Goal: Navigation & Orientation: Find specific page/section

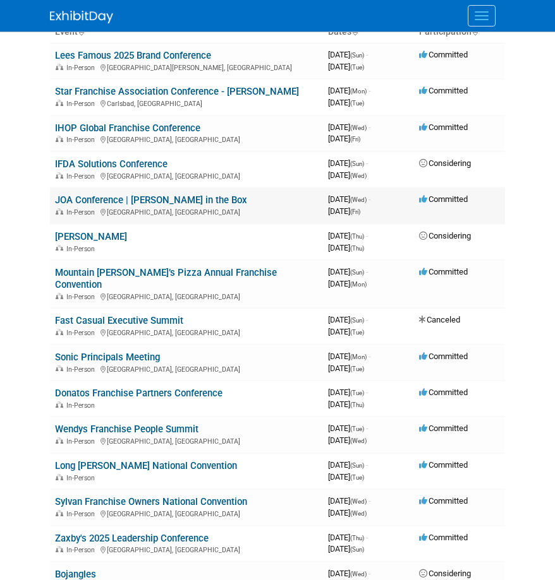
scroll to position [74, 0]
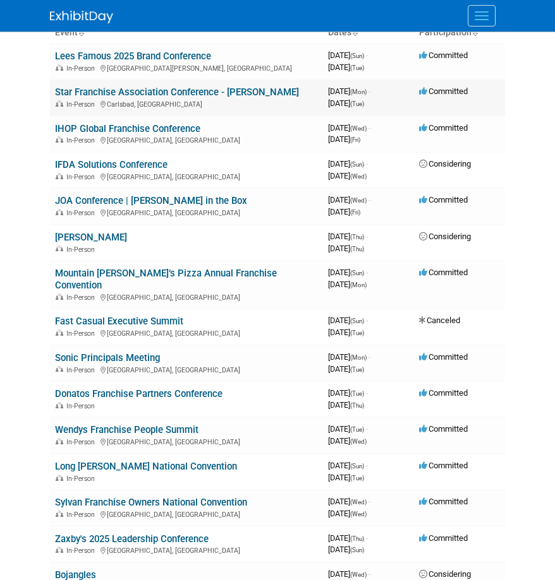
click at [201, 94] on link "Star Franchise Association Conference - [PERSON_NAME]" at bounding box center [177, 92] width 244 height 11
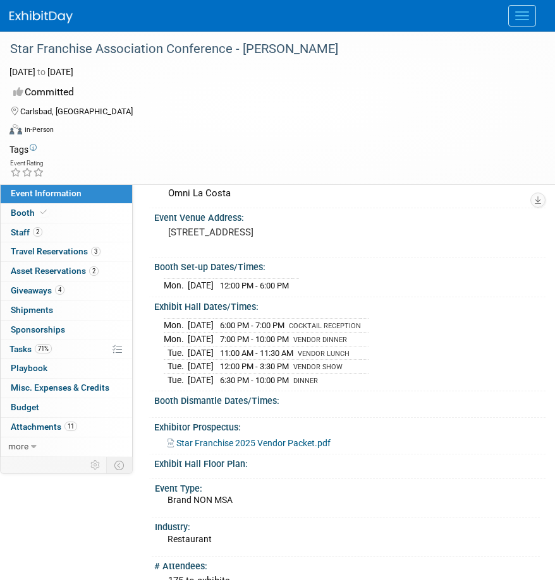
scroll to position [68, 0]
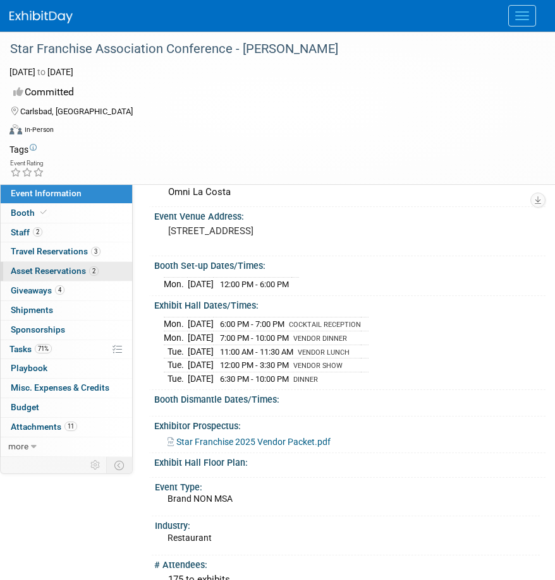
click at [68, 267] on span "Asset Reservations 2" at bounding box center [55, 271] width 88 height 10
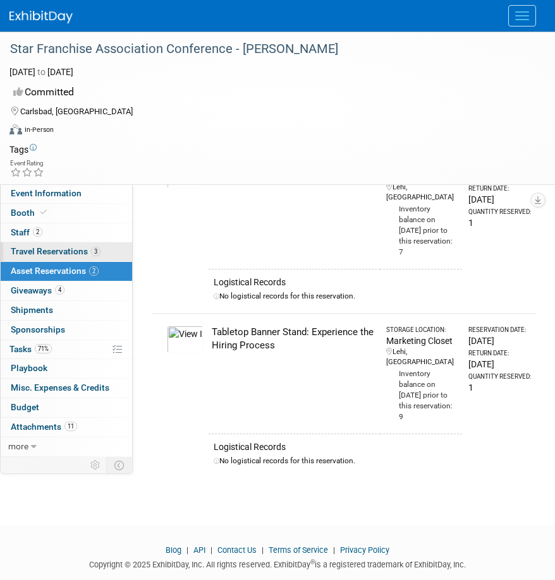
scroll to position [0, 0]
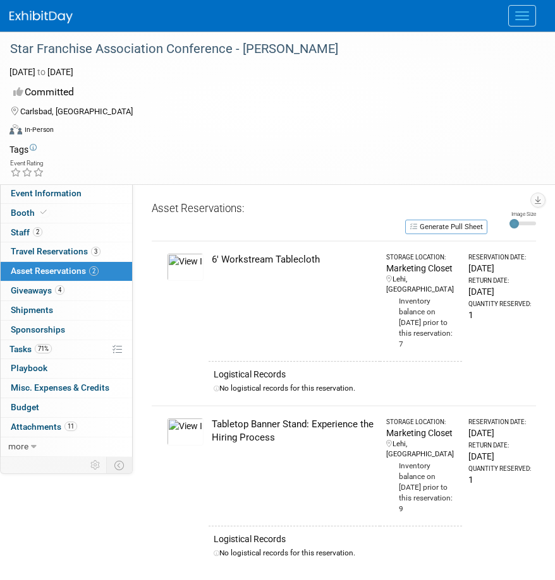
click at [524, 11] on span "Menu" at bounding box center [522, 11] width 14 height 1
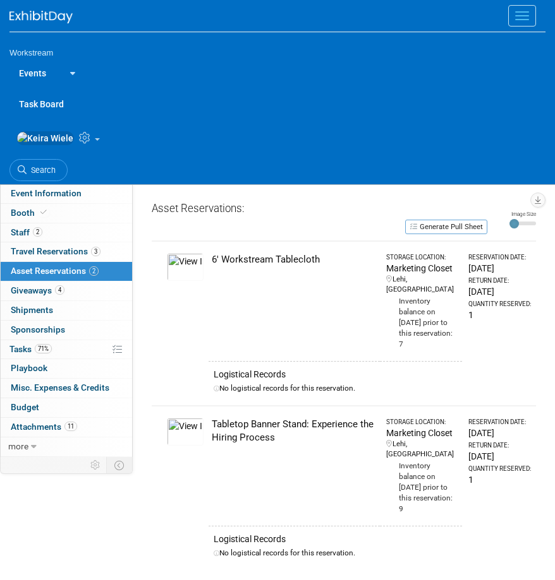
click at [34, 71] on link "Events" at bounding box center [32, 73] width 46 height 32
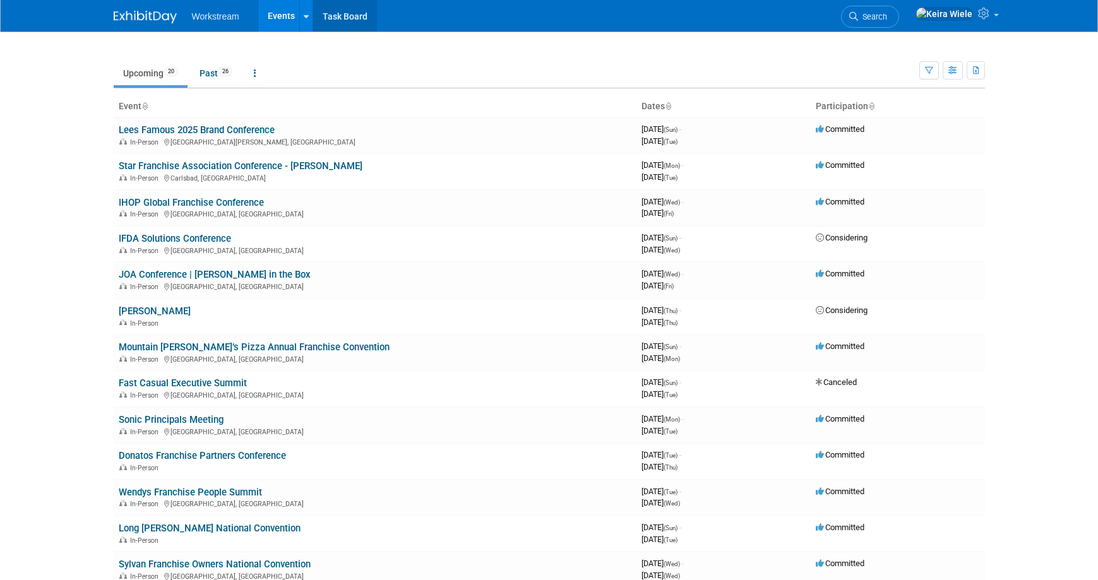
click at [330, 16] on link "Task Board" at bounding box center [345, 16] width 64 height 32
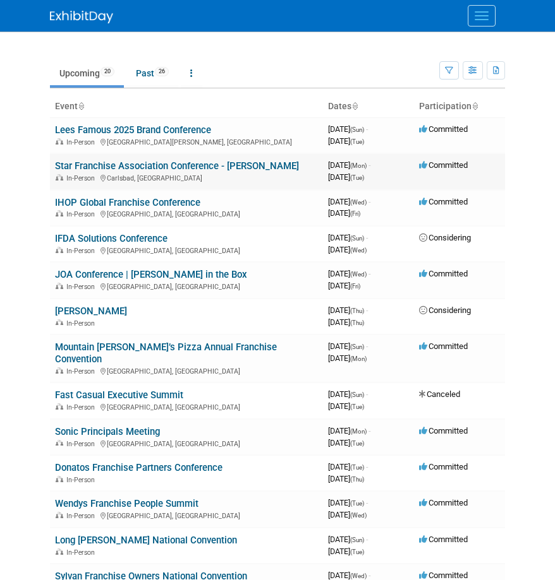
click at [187, 165] on link "Star Franchise Association Conference - [PERSON_NAME]" at bounding box center [177, 165] width 244 height 11
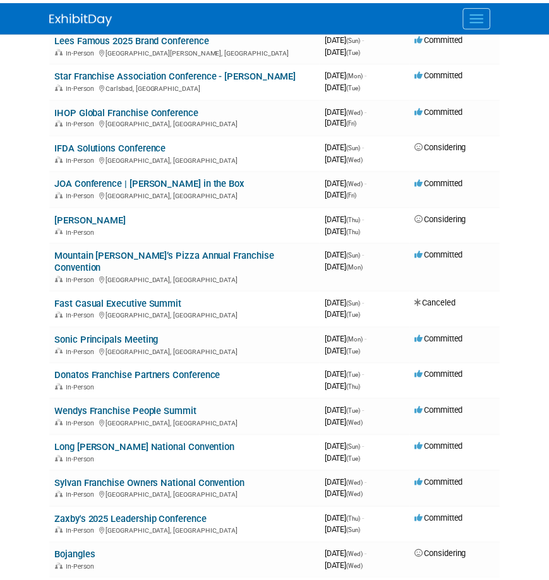
scroll to position [93, 0]
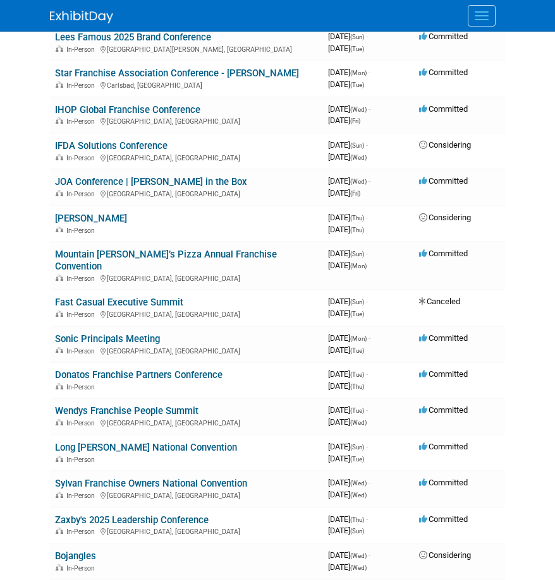
click at [11, 165] on body "Workstream Events Recently Viewed Events: Star Franchise Association Conference…" at bounding box center [277, 197] width 555 height 580
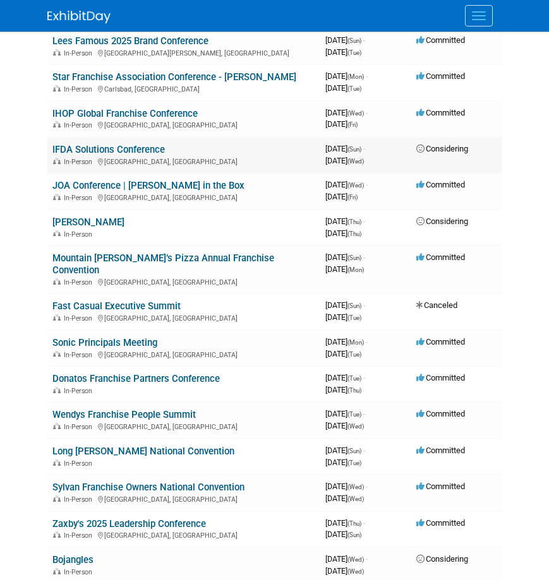
scroll to position [88, 0]
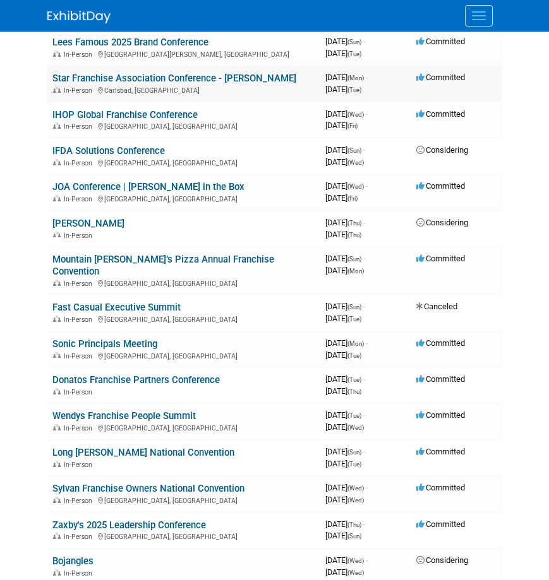
click at [234, 82] on link "Star Franchise Association Conference - [PERSON_NAME]" at bounding box center [174, 78] width 244 height 11
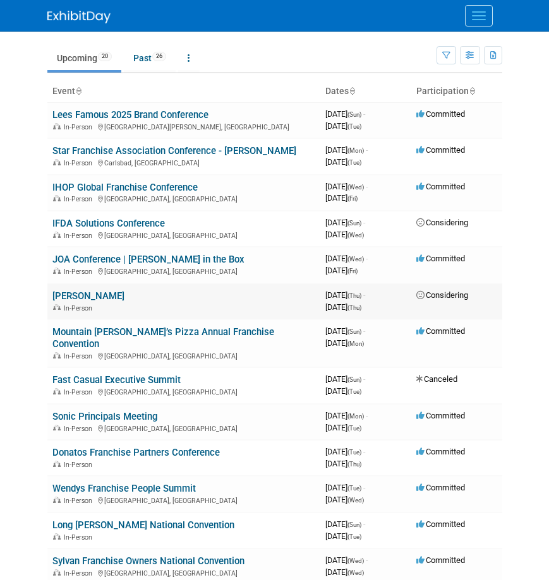
scroll to position [0, 0]
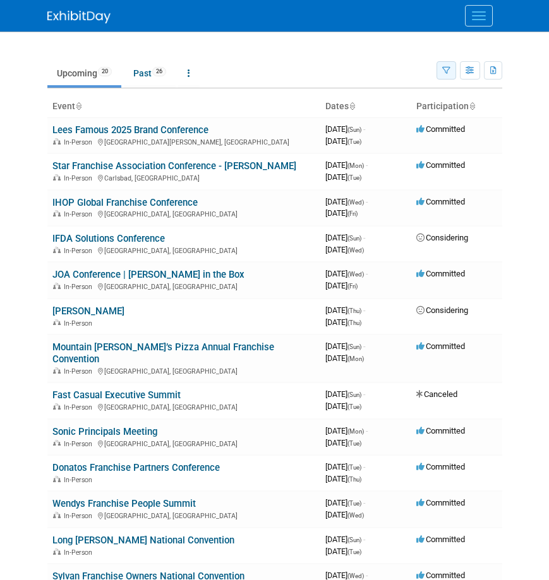
click at [445, 71] on icon "button" at bounding box center [446, 71] width 8 height 8
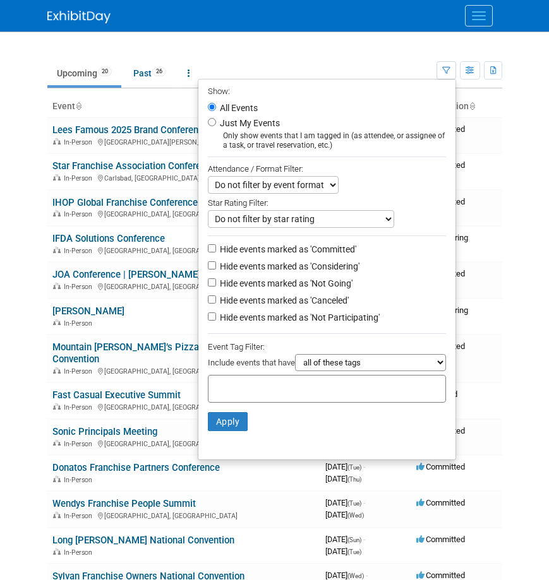
click at [309, 56] on td "Upcoming 20 Past 26 All Events 46 Past and Upcoming Grouped Annually Events gro…" at bounding box center [241, 67] width 389 height 41
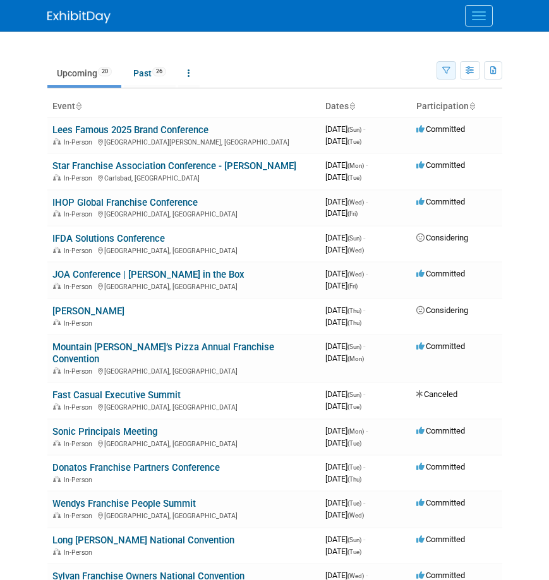
click at [443, 79] on button "button" at bounding box center [446, 70] width 20 height 18
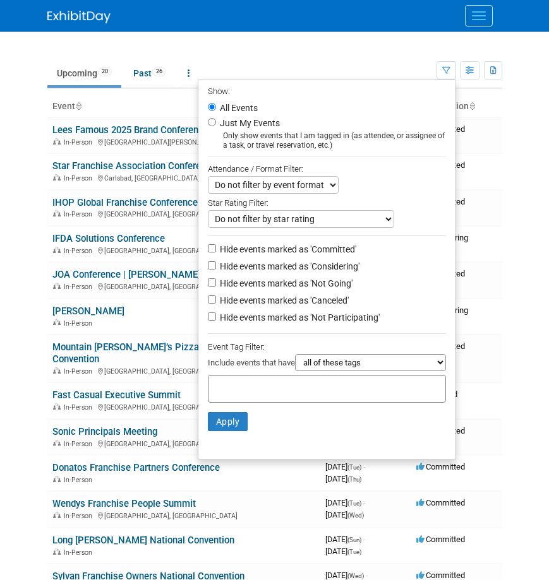
click at [334, 44] on div at bounding box center [274, 40] width 455 height 16
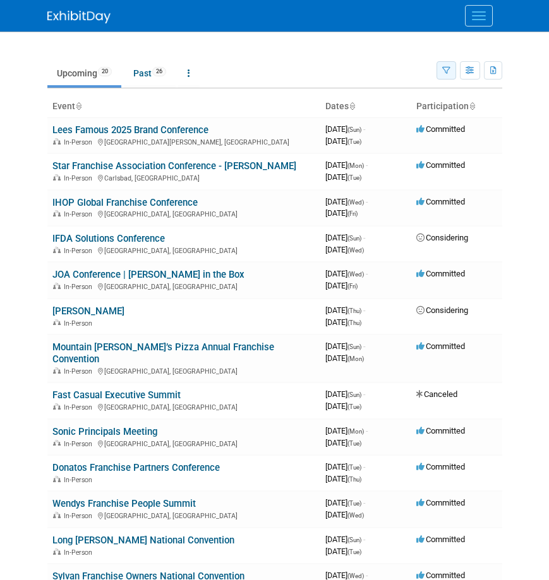
click at [444, 67] on icon "button" at bounding box center [446, 71] width 8 height 8
click at [473, 69] on icon "button" at bounding box center [470, 71] width 9 height 8
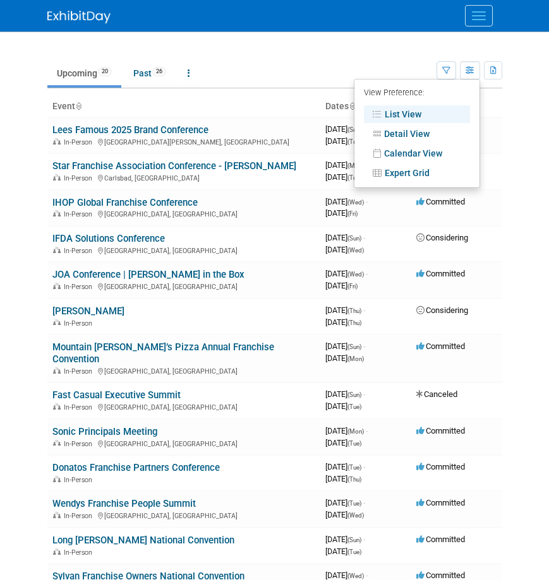
click at [385, 45] on div at bounding box center [274, 40] width 455 height 16
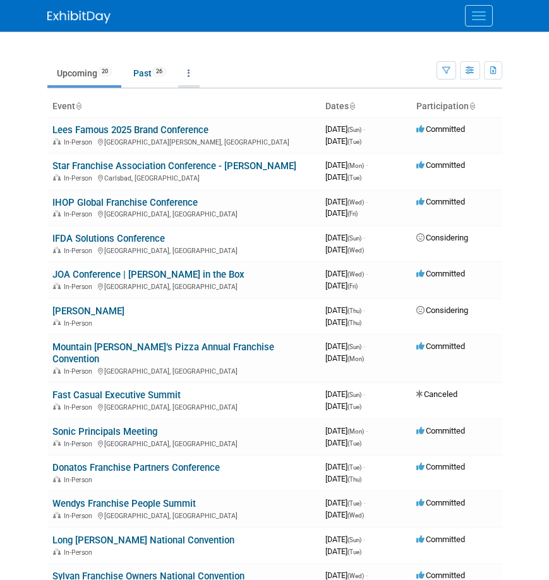
click at [194, 67] on link at bounding box center [188, 73] width 21 height 24
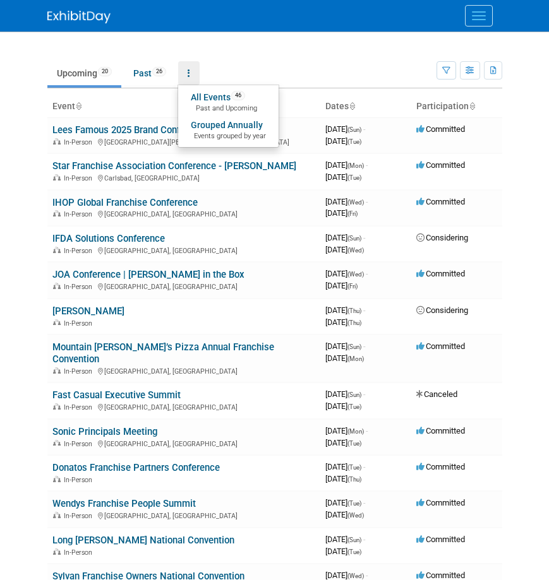
click at [357, 54] on td "Upcoming 20 Past 26 All Events 46 Past and Upcoming Grouped Annually Events gro…" at bounding box center [241, 67] width 389 height 41
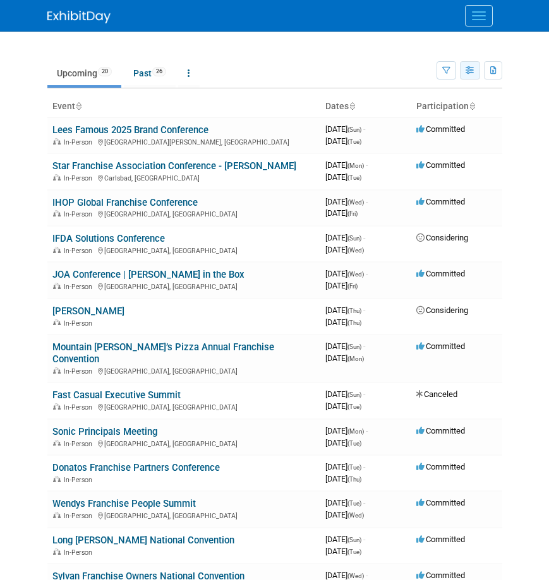
click at [469, 72] on icon "button" at bounding box center [470, 71] width 9 height 8
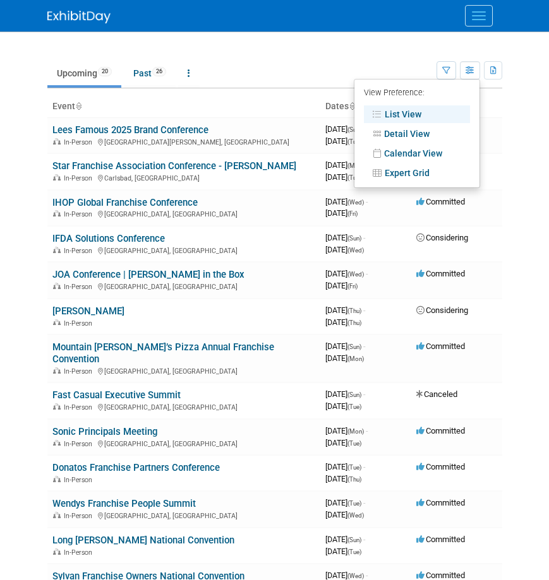
click at [395, 178] on link "Expert Grid" at bounding box center [417, 173] width 106 height 18
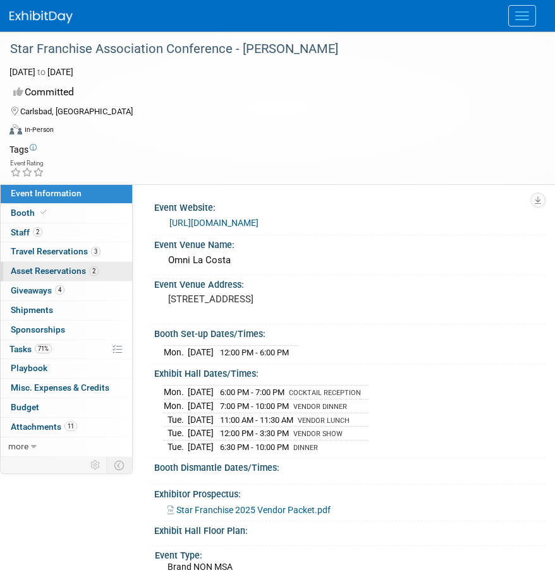
click at [43, 268] on span "Asset Reservations 2" at bounding box center [55, 271] width 88 height 10
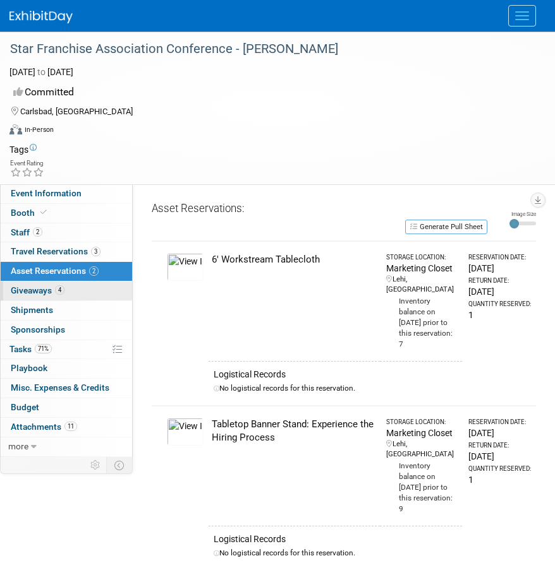
click at [38, 289] on span "Giveaways 4" at bounding box center [38, 290] width 54 height 10
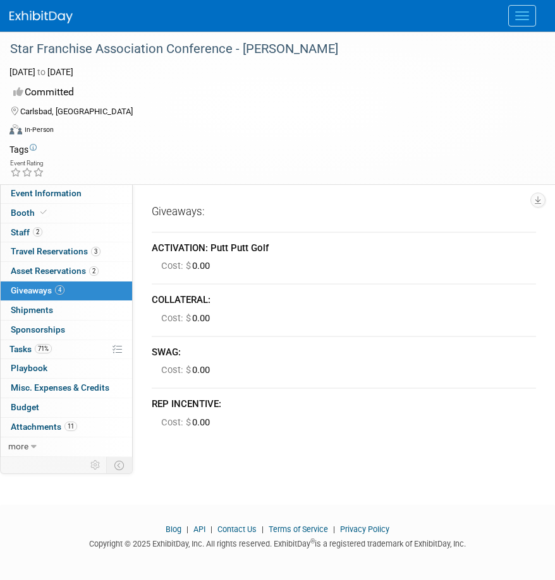
click at [176, 164] on div "Event Rating" at bounding box center [269, 170] width 539 height 22
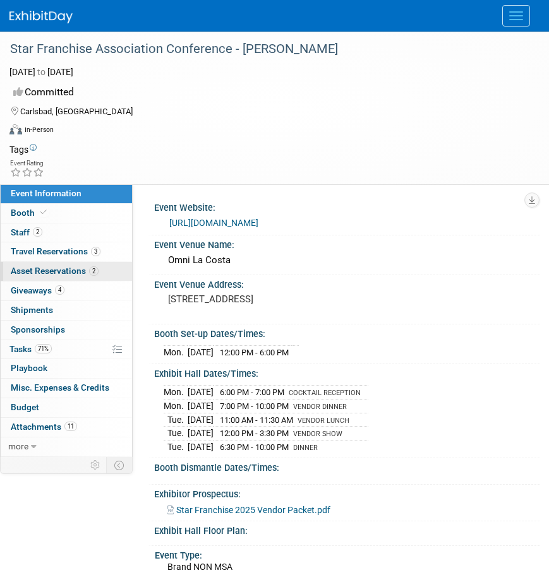
click at [61, 272] on span "Asset Reservations 2" at bounding box center [55, 271] width 88 height 10
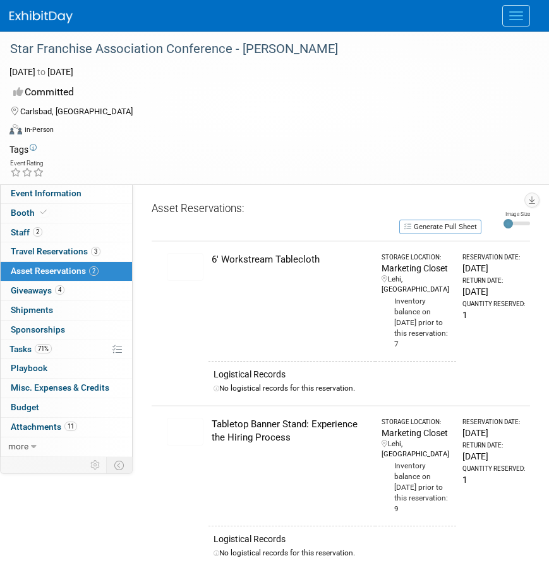
scroll to position [131, 0]
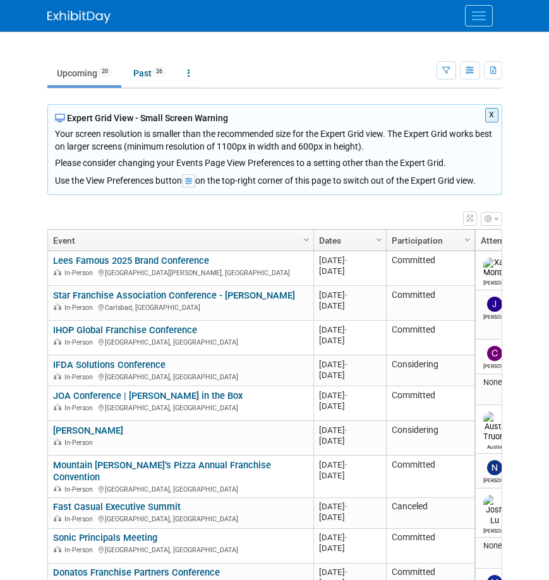
click at [491, 110] on button "X" at bounding box center [491, 115] width 13 height 15
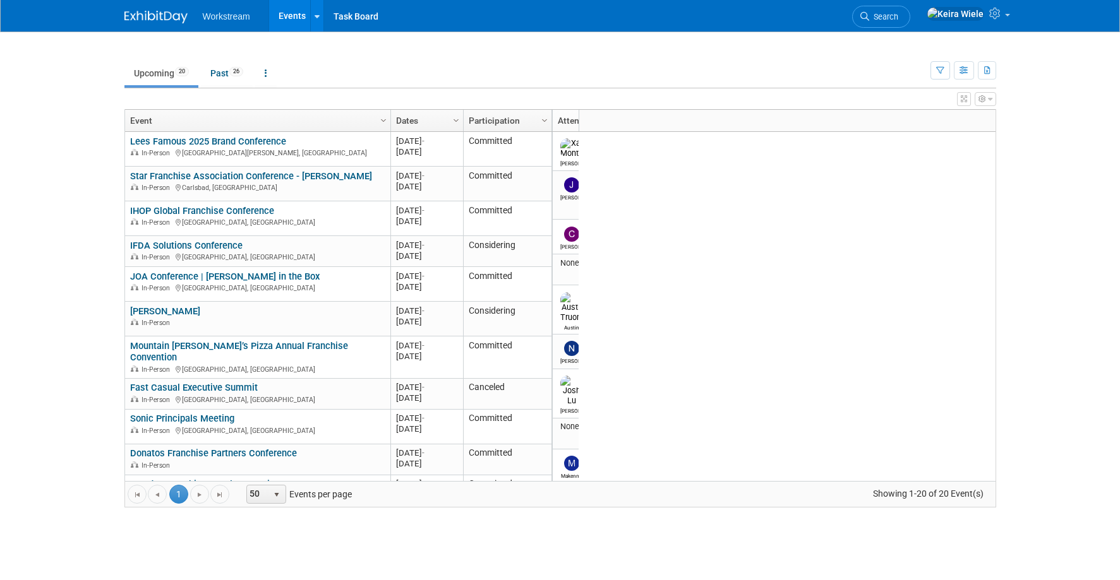
click at [71, 155] on body "Workstream Events Recently Viewed Events: Star Franchise Association Conference…" at bounding box center [560, 290] width 1120 height 580
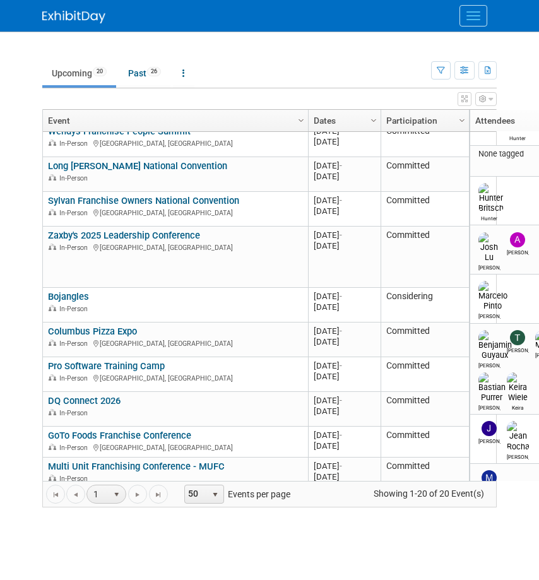
click at [476, 16] on button "Menu" at bounding box center [474, 15] width 28 height 21
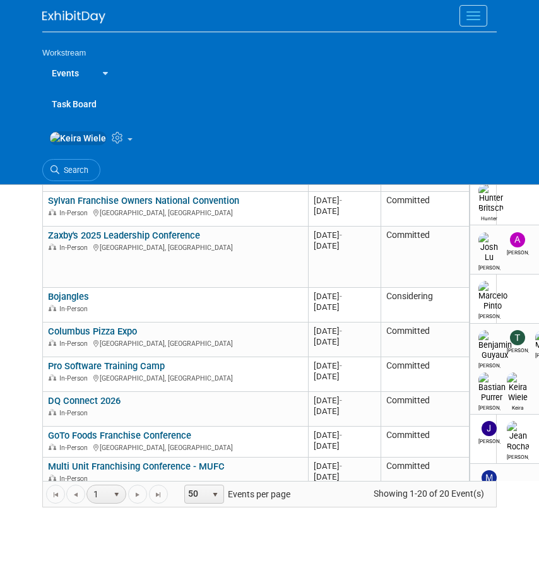
click at [476, 16] on button "Menu" at bounding box center [474, 15] width 28 height 21
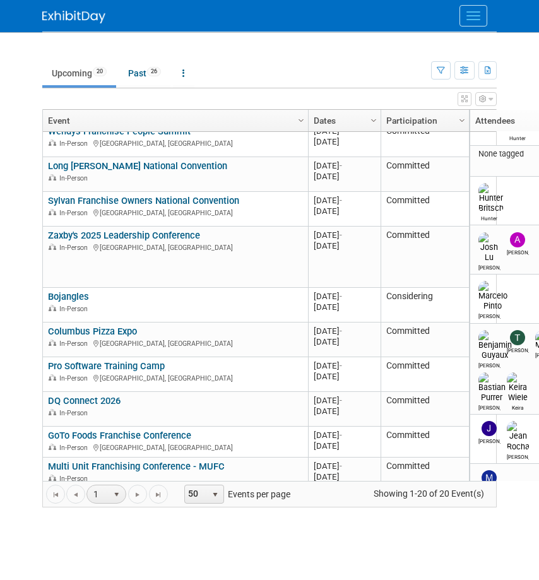
click at [476, 16] on button "Menu" at bounding box center [474, 15] width 28 height 21
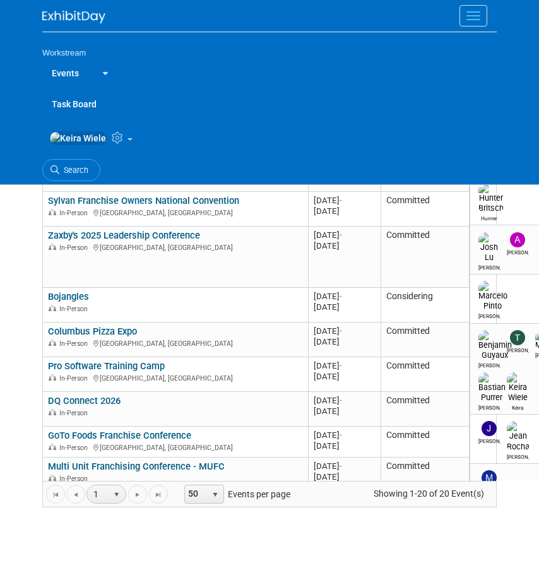
click at [81, 71] on link "Events" at bounding box center [65, 73] width 46 height 32
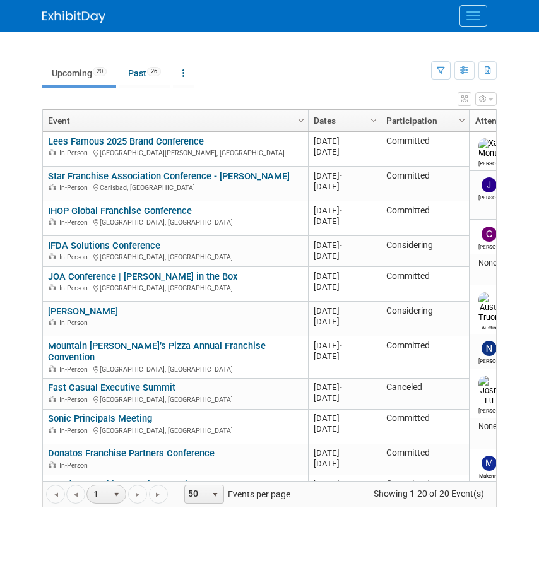
click at [472, 17] on button "Menu" at bounding box center [474, 15] width 28 height 21
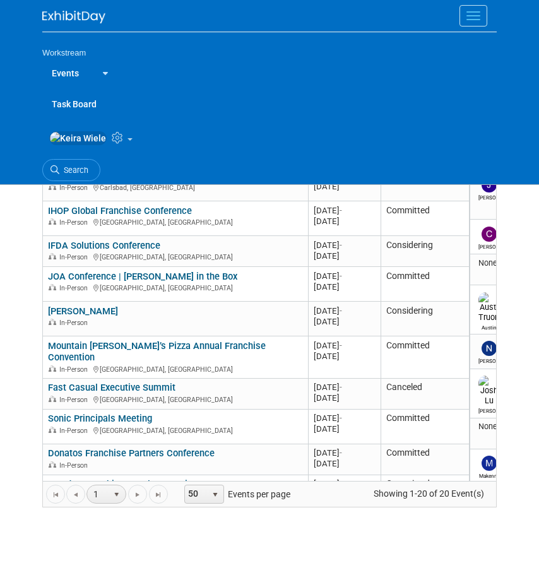
click at [112, 138] on icon at bounding box center [119, 137] width 15 height 11
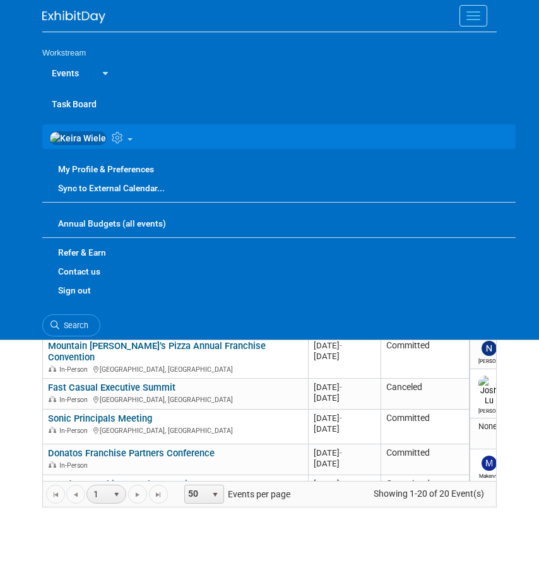
click at [112, 137] on icon at bounding box center [119, 137] width 15 height 11
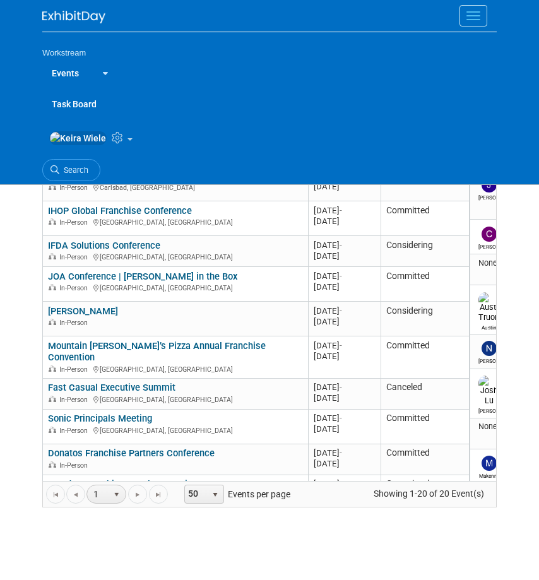
click at [112, 137] on icon at bounding box center [119, 137] width 15 height 11
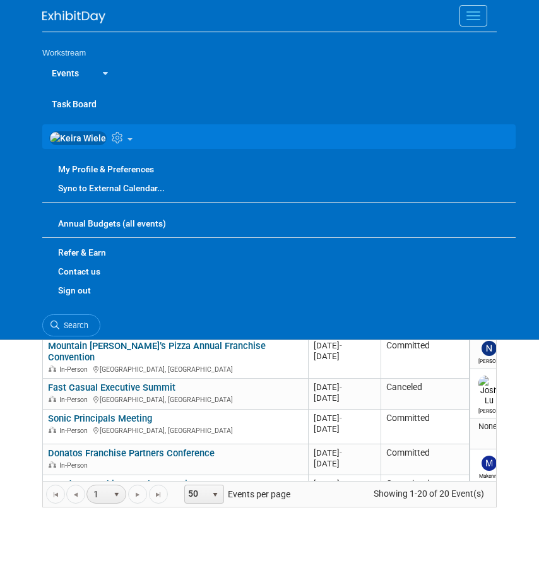
click at [112, 137] on icon at bounding box center [119, 137] width 15 height 11
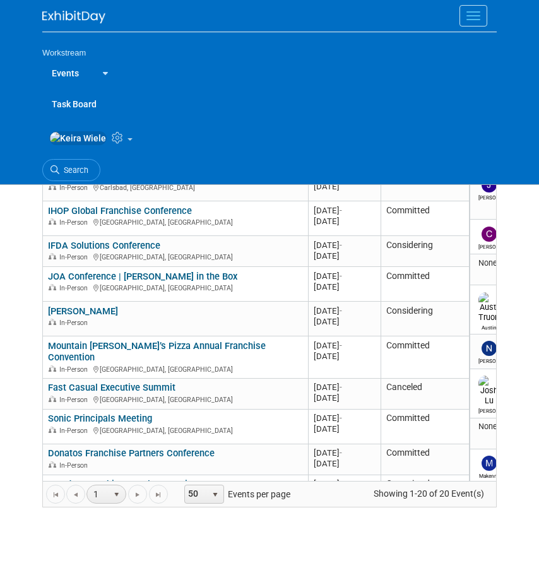
click at [467, 21] on button "Menu" at bounding box center [474, 15] width 28 height 21
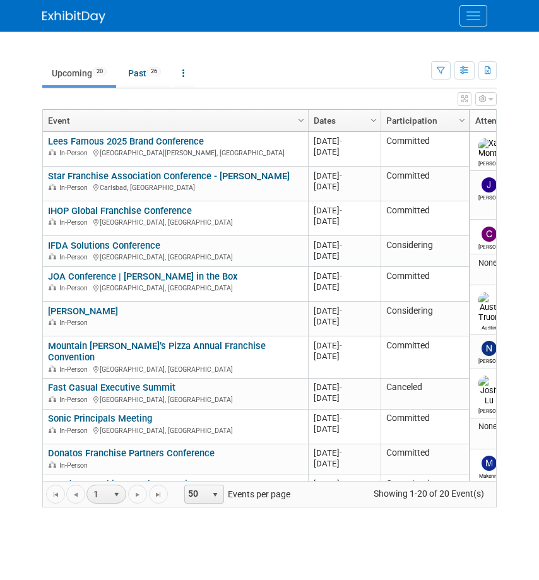
click at [404, 37] on div at bounding box center [269, 40] width 455 height 16
click at [255, 40] on div at bounding box center [269, 40] width 455 height 16
click at [476, 11] on span "Menu" at bounding box center [474, 11] width 14 height 1
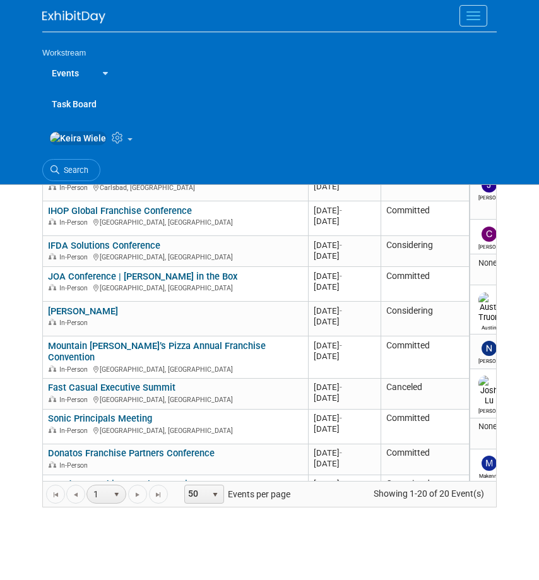
click at [104, 69] on icon at bounding box center [103, 73] width 10 height 8
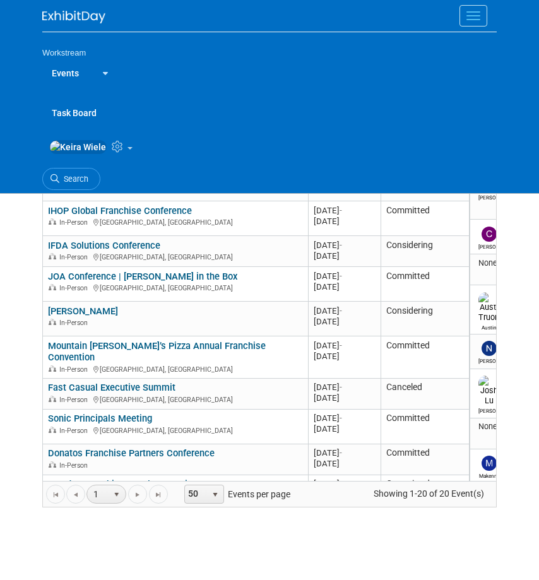
click at [112, 145] on icon at bounding box center [119, 146] width 15 height 11
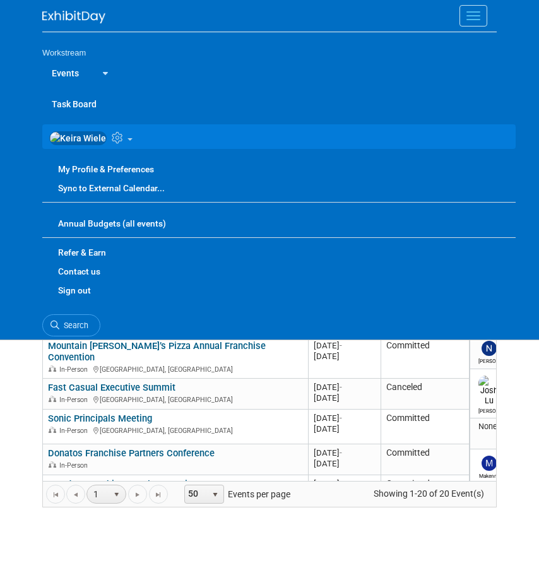
click at [89, 131] on link at bounding box center [279, 136] width 474 height 25
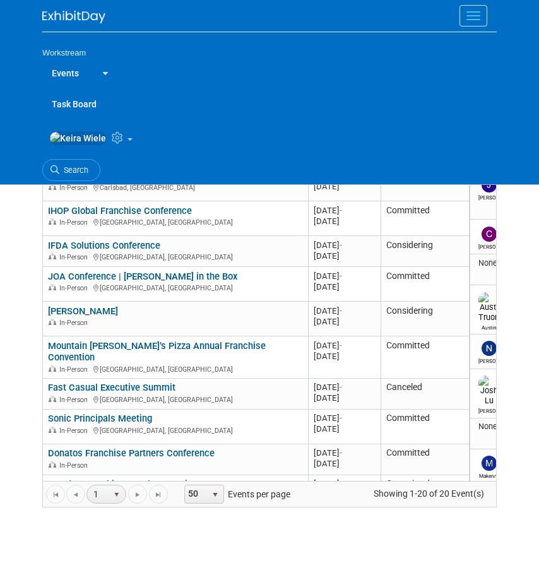
click at [107, 80] on link at bounding box center [102, 72] width 29 height 31
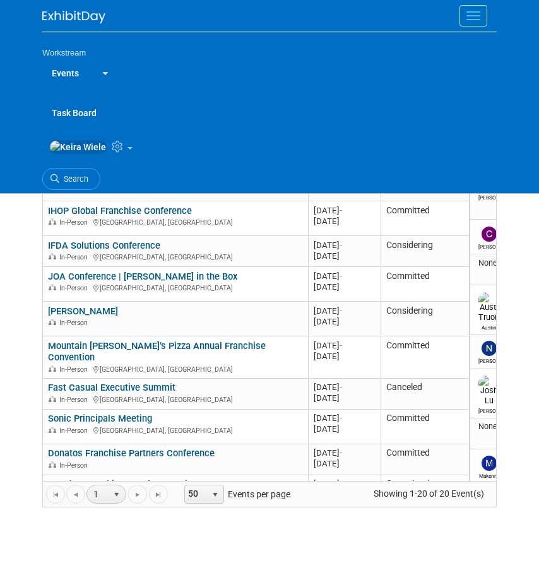
click at [102, 68] on div at bounding box center [103, 72] width 10 height 13
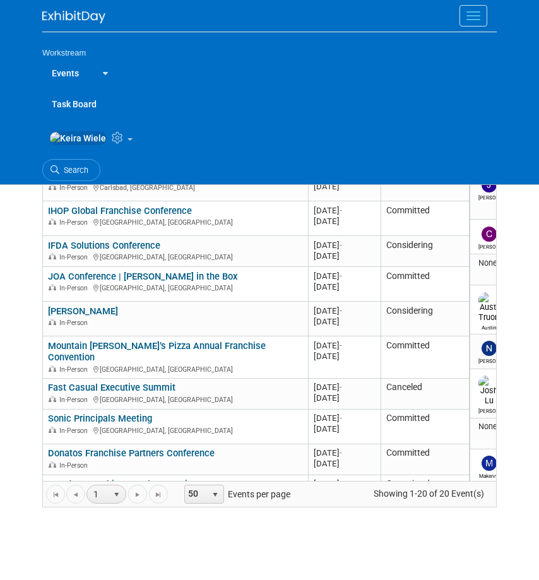
click at [476, 20] on button "Menu" at bounding box center [474, 15] width 28 height 21
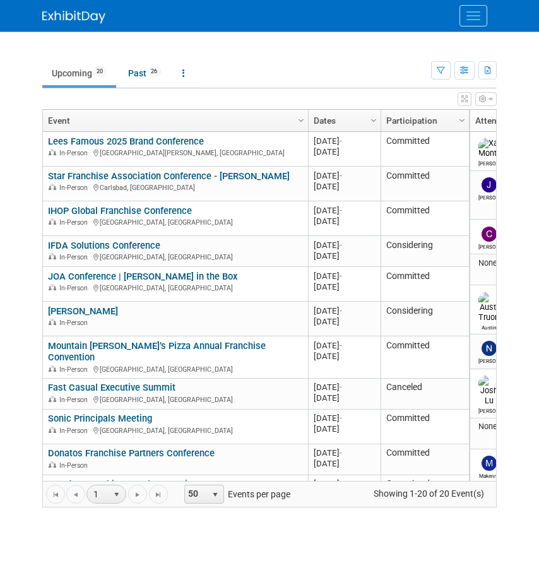
click at [281, 58] on td "Upcoming 20 Past 26 All Events 46 Past and Upcoming Grouped Annually Events gro…" at bounding box center [236, 67] width 389 height 41
click at [243, 33] on div at bounding box center [269, 40] width 455 height 16
click at [297, 39] on div at bounding box center [269, 40] width 455 height 16
